Goal: Use online tool/utility: Utilize a website feature to perform a specific function

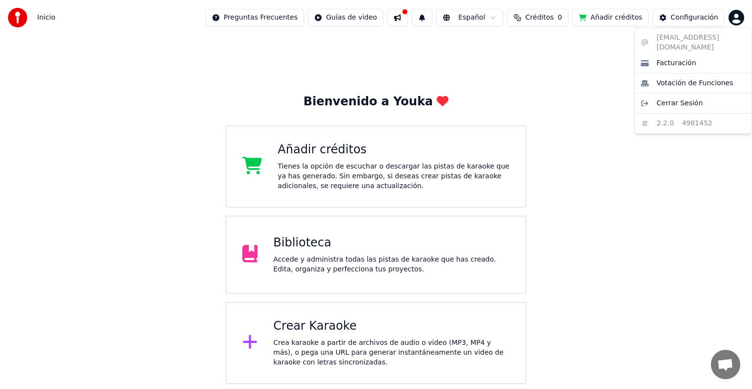
click at [733, 18] on html "Inicio Preguntas Frecuentes Guías de video Español Créditos 0 Añadir créditos C…" at bounding box center [376, 192] width 752 height 384
click at [339, 250] on html "Inicio Preguntas Frecuentes Guías de video 1 Español Créditos 0 Añadir créditos…" at bounding box center [376, 192] width 752 height 384
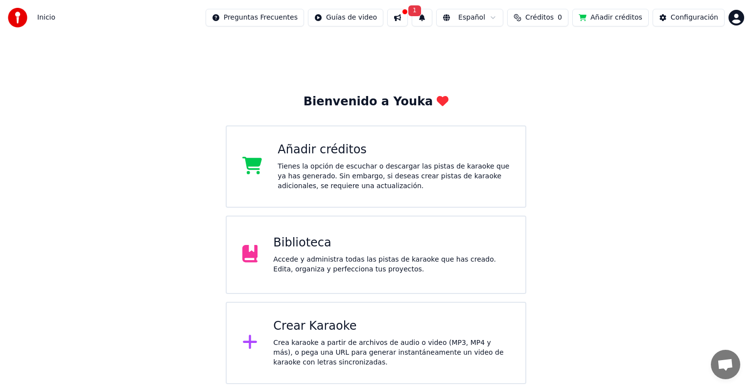
click at [276, 248] on div "Biblioteca" at bounding box center [391, 243] width 236 height 16
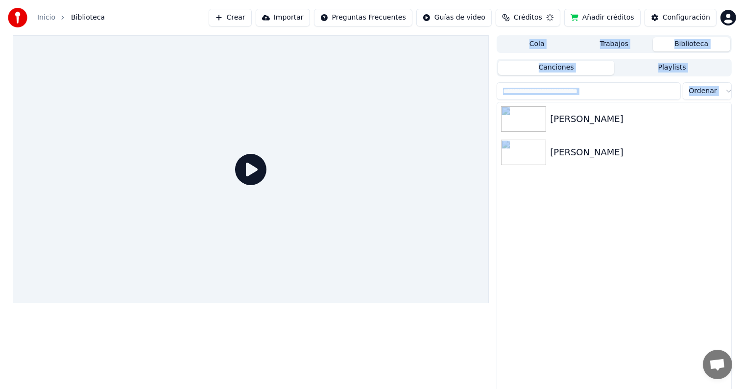
click at [276, 248] on div at bounding box center [251, 169] width 476 height 268
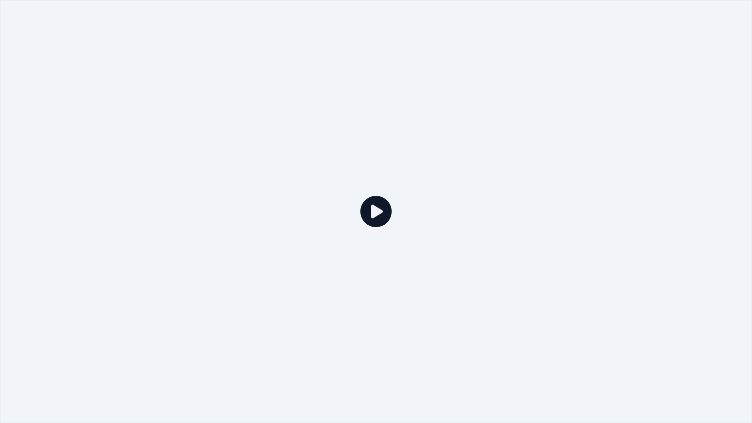
click at [378, 216] on icon at bounding box center [375, 211] width 31 height 31
click at [375, 208] on icon at bounding box center [375, 211] width 31 height 31
click at [382, 212] on icon at bounding box center [375, 211] width 31 height 31
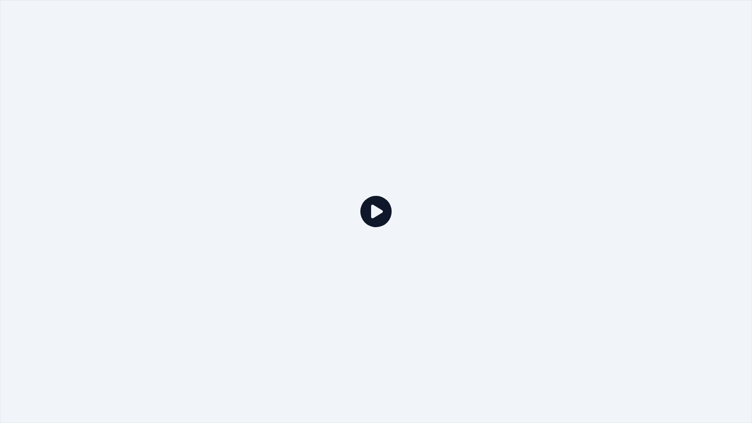
click at [382, 212] on icon at bounding box center [375, 211] width 31 height 31
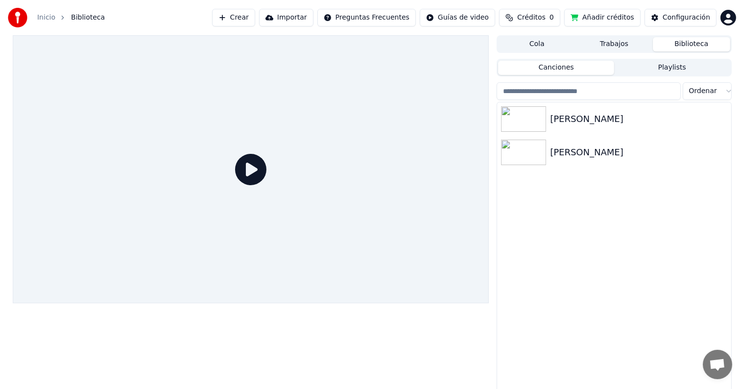
click at [254, 20] on button "Crear" at bounding box center [233, 18] width 43 height 18
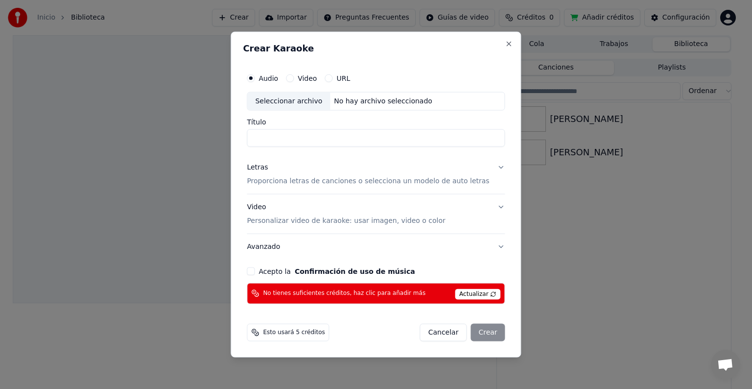
click at [335, 226] on button "Video Personalizar video de karaoke: usar imagen, video o color" at bounding box center [376, 213] width 258 height 39
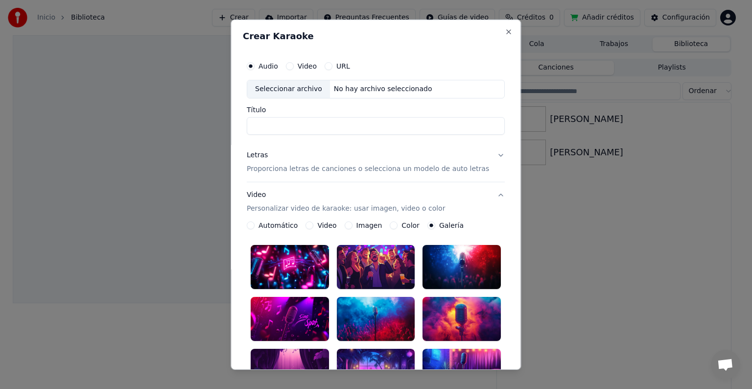
click at [315, 63] on label "Video" at bounding box center [307, 66] width 19 height 7
click at [294, 62] on button "Video" at bounding box center [290, 66] width 8 height 8
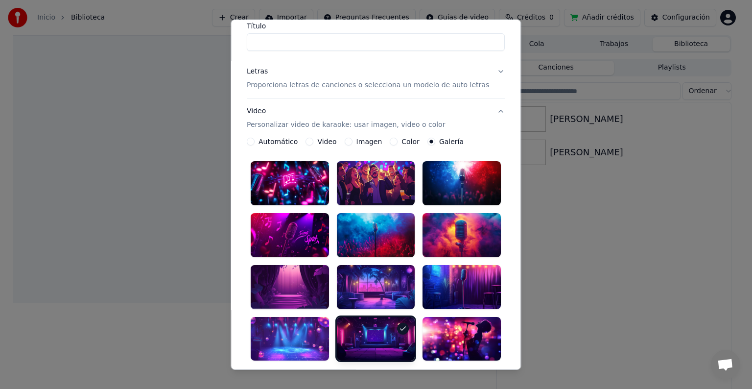
scroll to position [84, 0]
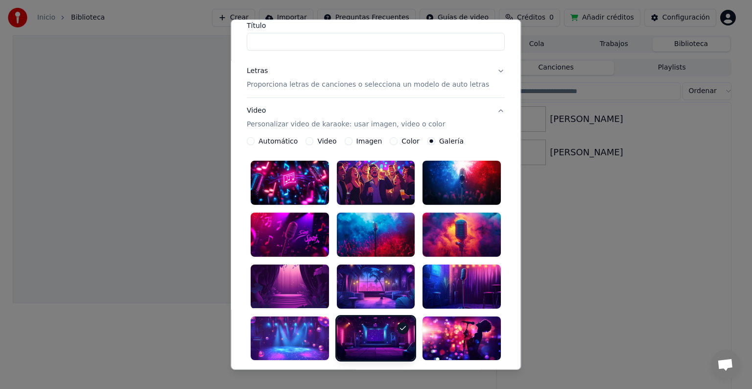
click at [335, 141] on label "Video" at bounding box center [327, 141] width 19 height 7
click at [314, 141] on button "Video" at bounding box center [310, 141] width 8 height 8
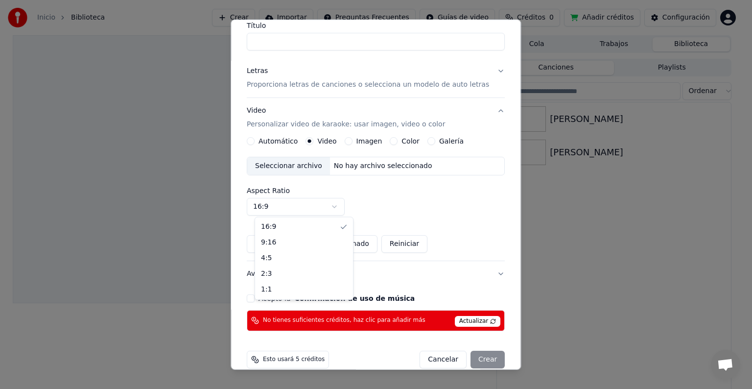
click at [281, 209] on body "Inicio Biblioteca Crear Importar Preguntas Frecuentes Guías de video Créditos 0…" at bounding box center [372, 194] width 744 height 389
click at [362, 142] on label "Imagen" at bounding box center [369, 141] width 26 height 7
click at [352, 142] on button "Imagen" at bounding box center [349, 141] width 8 height 8
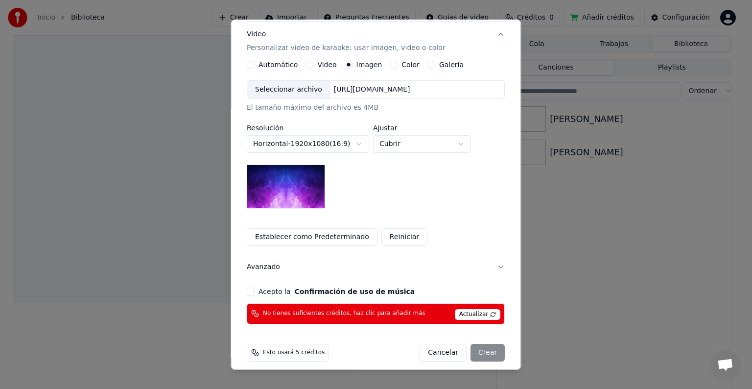
scroll to position [167, 0]
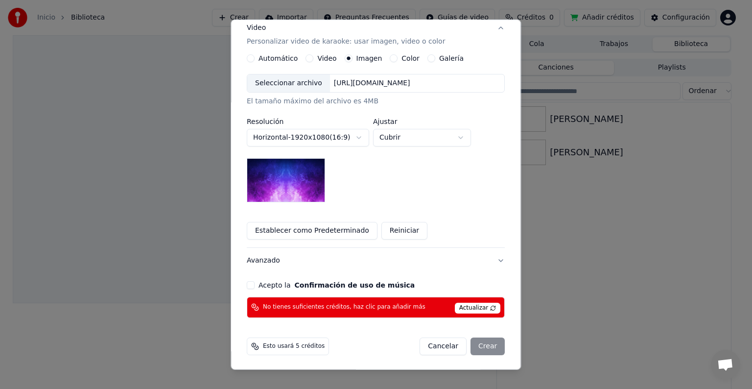
click at [405, 59] on label "Color" at bounding box center [411, 58] width 18 height 7
click at [398, 59] on button "Color" at bounding box center [394, 58] width 8 height 8
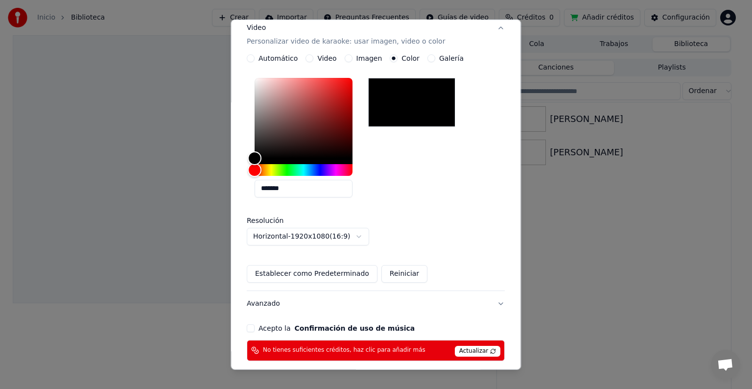
click at [452, 59] on label "Galería" at bounding box center [451, 58] width 24 height 7
click at [435, 59] on button "Galería" at bounding box center [431, 58] width 8 height 8
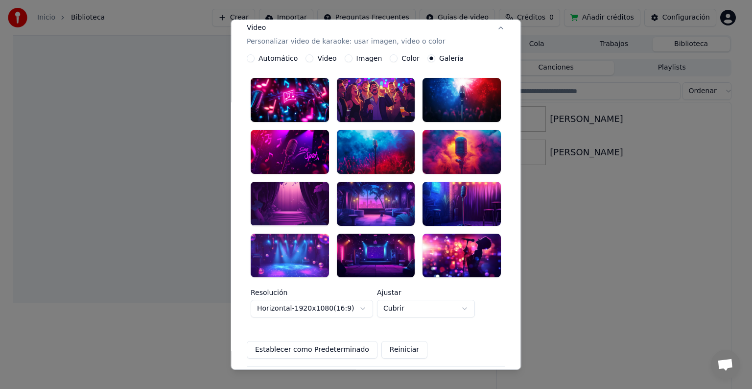
click at [371, 58] on label "Imagen" at bounding box center [369, 58] width 26 height 7
click at [352, 58] on button "Imagen" at bounding box center [349, 58] width 8 height 8
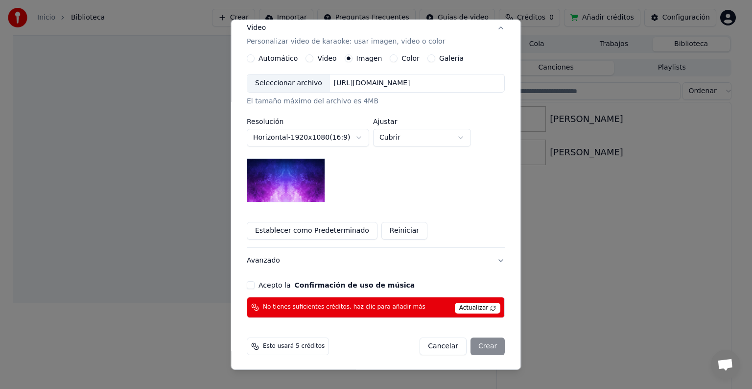
click at [327, 59] on label "Video" at bounding box center [327, 58] width 19 height 7
click at [314, 59] on button "Video" at bounding box center [310, 58] width 8 height 8
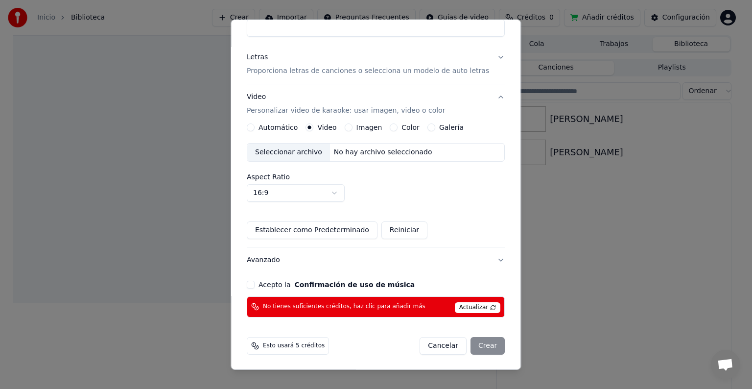
click at [374, 127] on label "Imagen" at bounding box center [369, 127] width 26 height 7
click at [352, 127] on button "Imagen" at bounding box center [349, 127] width 8 height 8
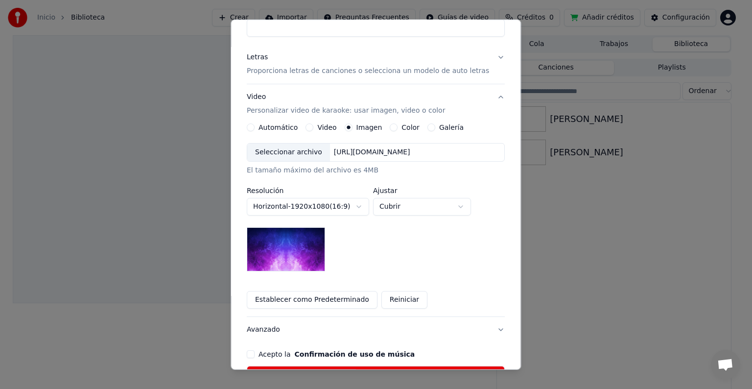
click at [448, 127] on label "Galería" at bounding box center [451, 127] width 24 height 7
click at [435, 127] on button "Galería" at bounding box center [431, 127] width 8 height 8
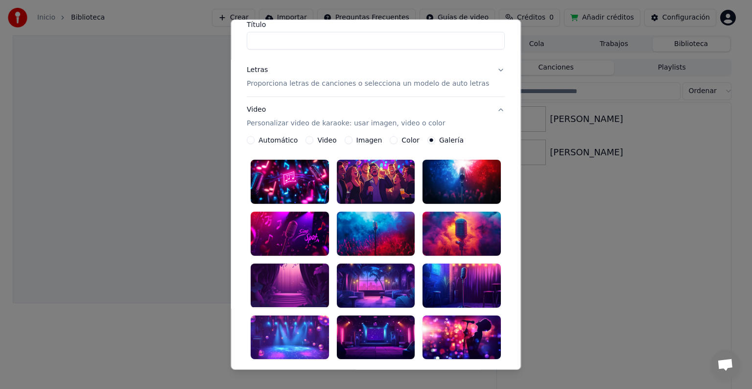
scroll to position [0, 0]
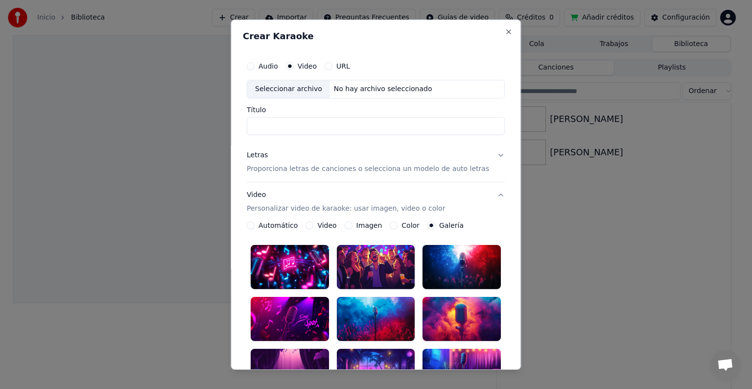
click at [255, 67] on button "Audio" at bounding box center [251, 66] width 8 height 8
